Goal: Transaction & Acquisition: Subscribe to service/newsletter

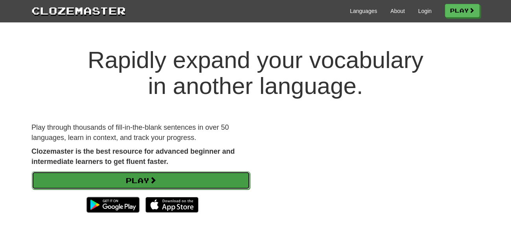
click at [203, 186] on link "Play" at bounding box center [141, 180] width 218 height 18
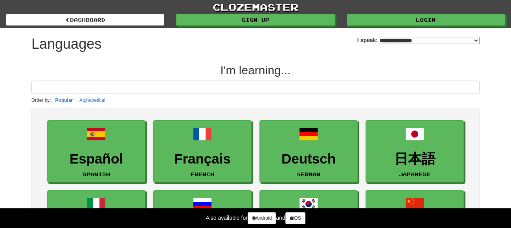
select select "*******"
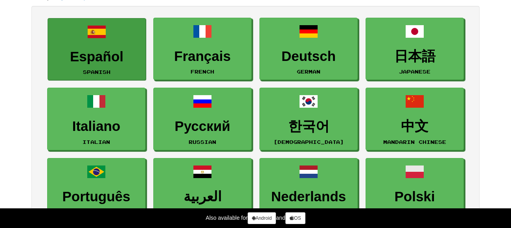
scroll to position [103, 0]
click at [79, 68] on link "Español Spanish" at bounding box center [97, 49] width 98 height 63
